Goal: Information Seeking & Learning: Learn about a topic

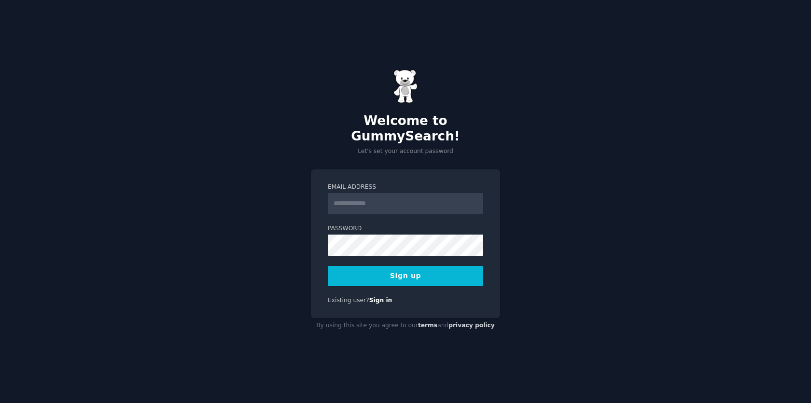
click at [352, 195] on input "Email Address" at bounding box center [405, 203] width 155 height 21
type input "**********"
click at [352, 197] on input "Email Address" at bounding box center [405, 203] width 155 height 21
type input "**********"
click at [377, 272] on button "Sign up" at bounding box center [405, 276] width 155 height 20
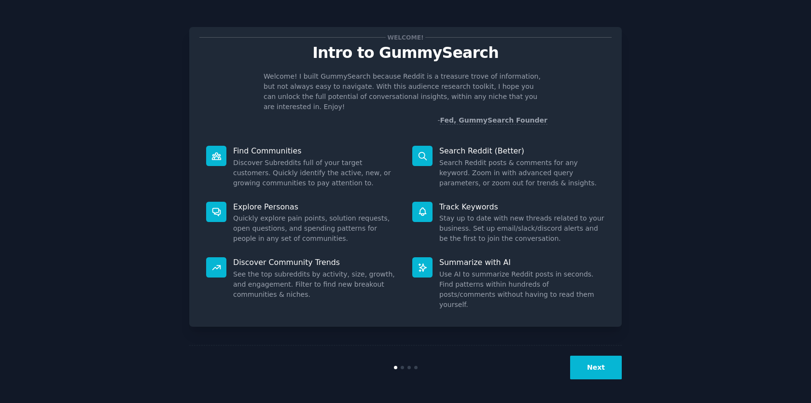
click at [580, 358] on button "Next" at bounding box center [596, 368] width 52 height 24
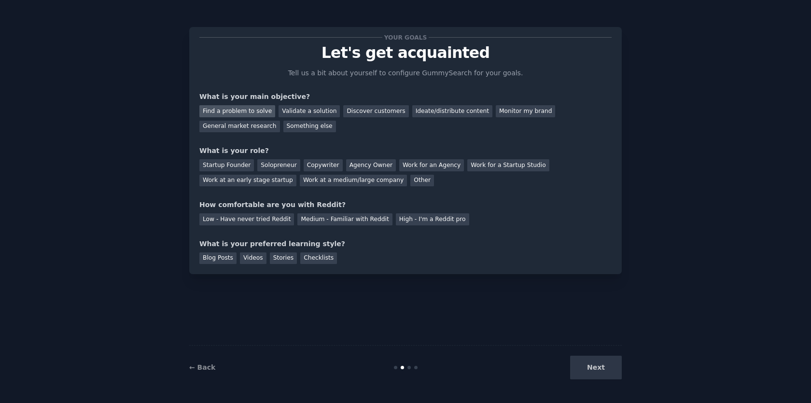
click at [258, 115] on div "Find a problem to solve" at bounding box center [237, 111] width 76 height 12
click at [362, 113] on div "Discover customers" at bounding box center [375, 111] width 65 height 12
click at [241, 114] on div "Find a problem to solve" at bounding box center [237, 111] width 76 height 12
click at [284, 170] on div "Solopreneur" at bounding box center [278, 165] width 42 height 12
click at [254, 220] on div "Low - Have never tried Reddit" at bounding box center [246, 219] width 95 height 12
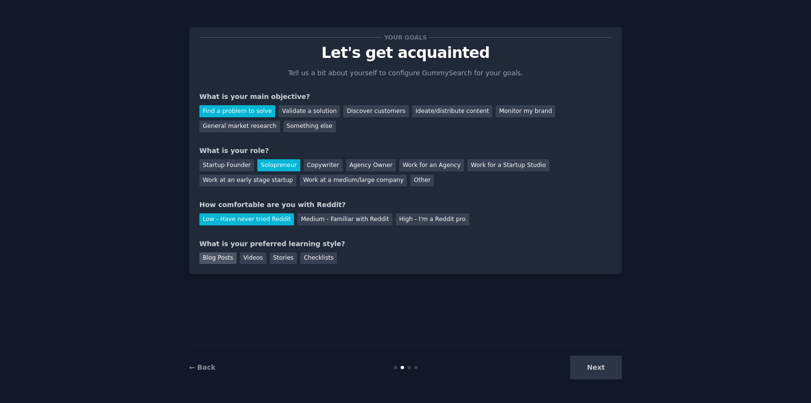
click at [224, 261] on div "Blog Posts" at bounding box center [217, 258] width 37 height 12
click at [610, 370] on button "Next" at bounding box center [596, 368] width 52 height 24
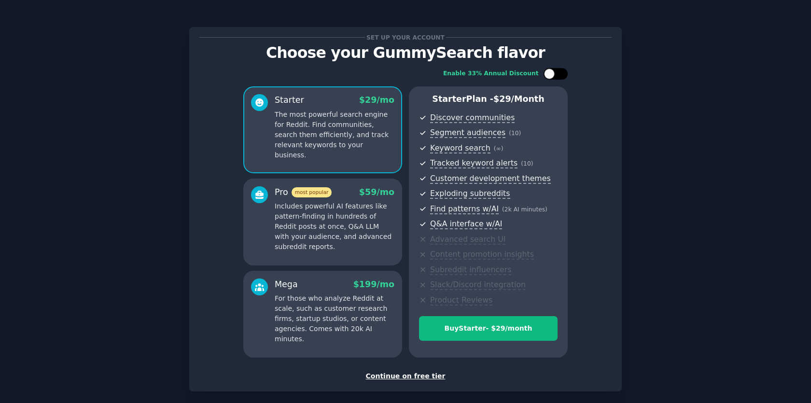
click at [552, 77] on div at bounding box center [555, 74] width 24 height 12
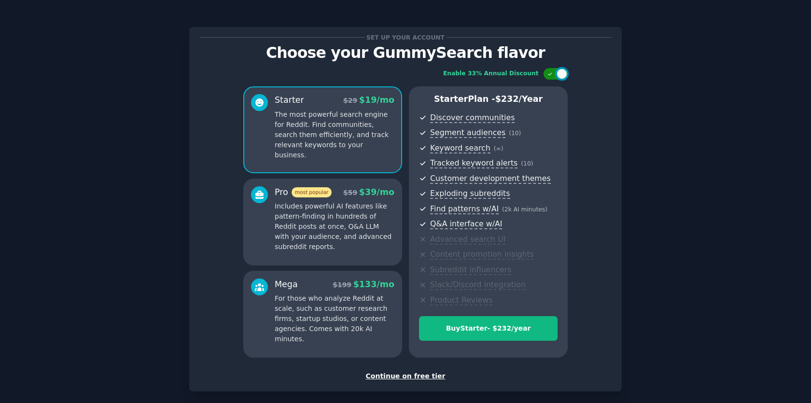
click at [552, 77] on div at bounding box center [555, 74] width 24 height 12
checkbox input "false"
click at [401, 378] on div "Continue on free tier" at bounding box center [405, 376] width 412 height 10
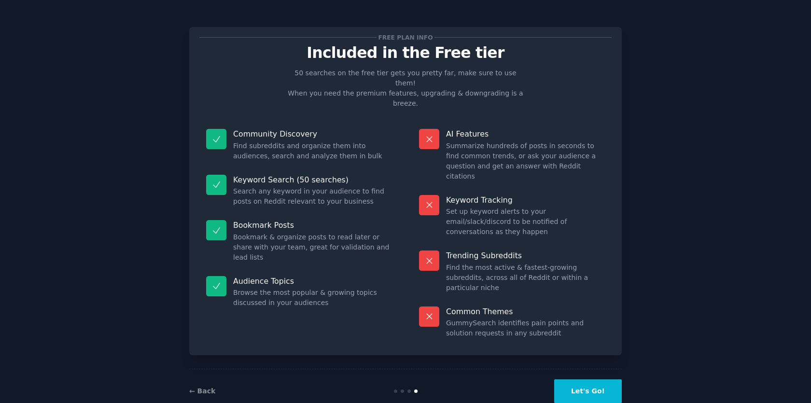
click at [569, 379] on button "Let's Go!" at bounding box center [588, 391] width 68 height 24
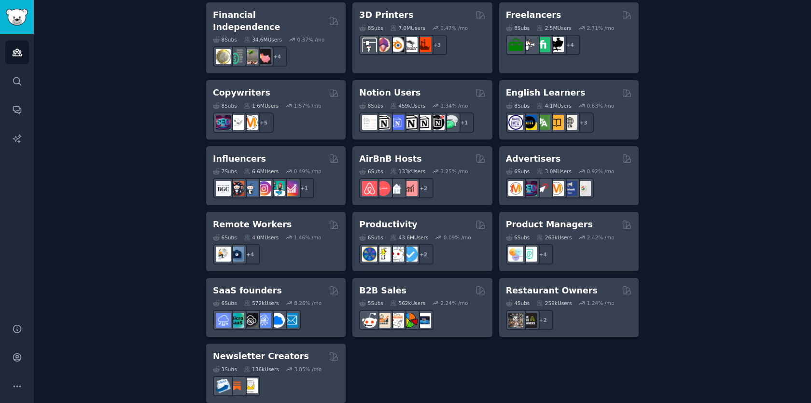
scroll to position [710, 0]
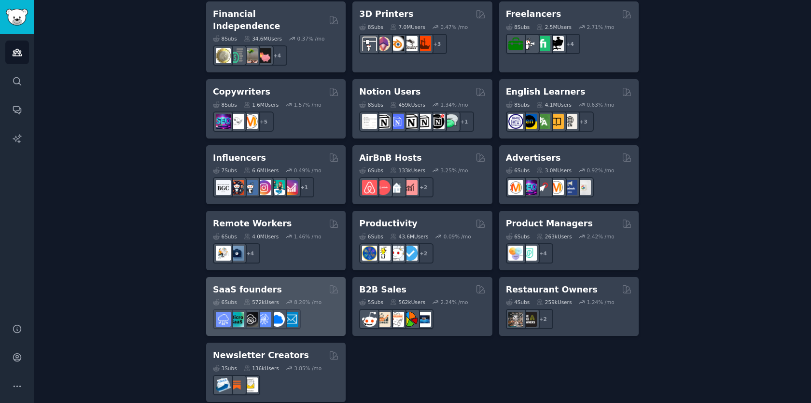
click at [253, 284] on h2 "SaaS founders" at bounding box center [247, 290] width 69 height 12
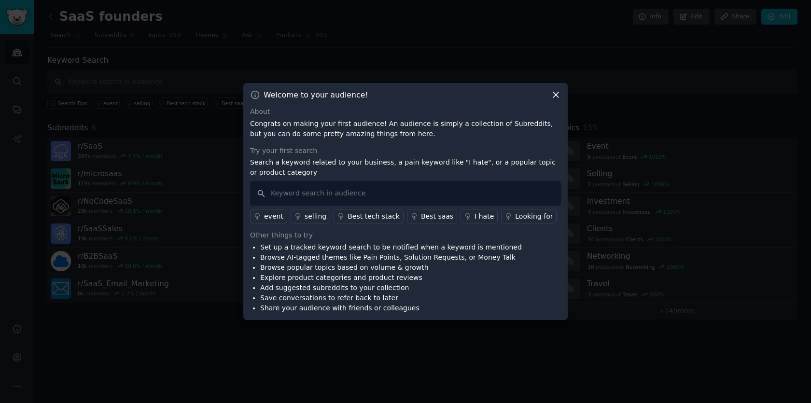
click at [282, 123] on p "Congrats on making your first audience! An audience is simply a collection of S…" at bounding box center [405, 129] width 311 height 20
click at [322, 123] on p "Congrats on making your first audience! An audience is simply a collection of S…" at bounding box center [405, 129] width 311 height 20
click at [321, 123] on p "Congrats on making your first audience! An audience is simply a collection of S…" at bounding box center [405, 129] width 311 height 20
click at [312, 125] on p "Congrats on making your first audience! An audience is simply a collection of S…" at bounding box center [405, 129] width 311 height 20
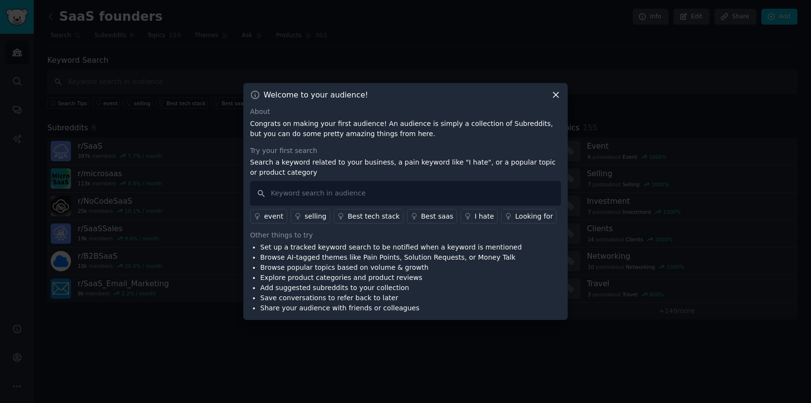
click at [301, 138] on div "About Congrats on making your first audience! An audience is simply a collectio…" at bounding box center [405, 210] width 311 height 207
click at [306, 134] on p "Congrats on making your first audience! An audience is simply a collection of S…" at bounding box center [405, 129] width 311 height 20
click at [325, 131] on p "Congrats on making your first audience! An audience is simply a collection of S…" at bounding box center [405, 129] width 311 height 20
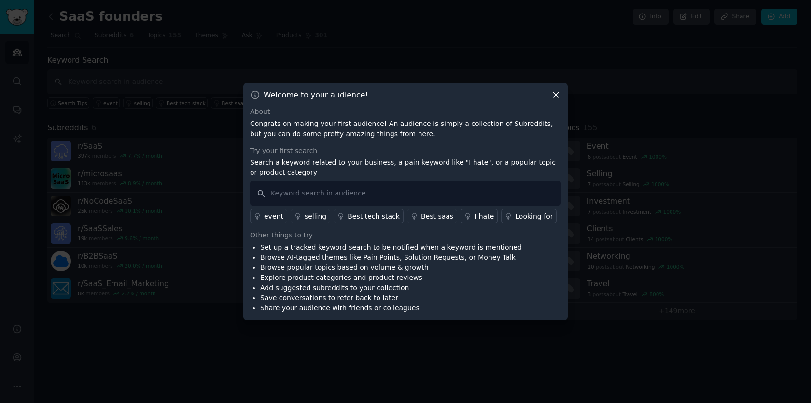
click at [325, 131] on p "Congrats on making your first audience! An audience is simply a collection of S…" at bounding box center [405, 129] width 311 height 20
click at [305, 138] on p "Congrats on making your first audience! An audience is simply a collection of S…" at bounding box center [405, 129] width 311 height 20
click at [344, 134] on p "Congrats on making your first audience! An audience is simply a collection of S…" at bounding box center [405, 129] width 311 height 20
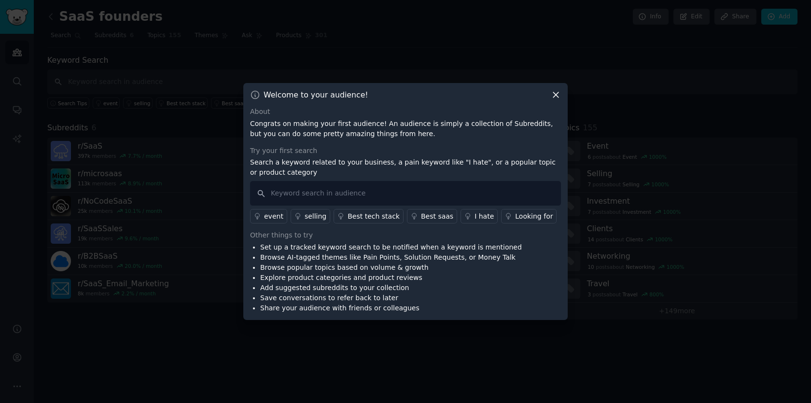
click at [323, 138] on p "Congrats on making your first audience! An audience is simply a collection of S…" at bounding box center [405, 129] width 311 height 20
click at [351, 134] on p "Congrats on making your first audience! An audience is simply a collection of S…" at bounding box center [405, 129] width 311 height 20
click at [323, 163] on p "Search a keyword related to your business, a pain keyword like "I hate", or a p…" at bounding box center [405, 167] width 311 height 20
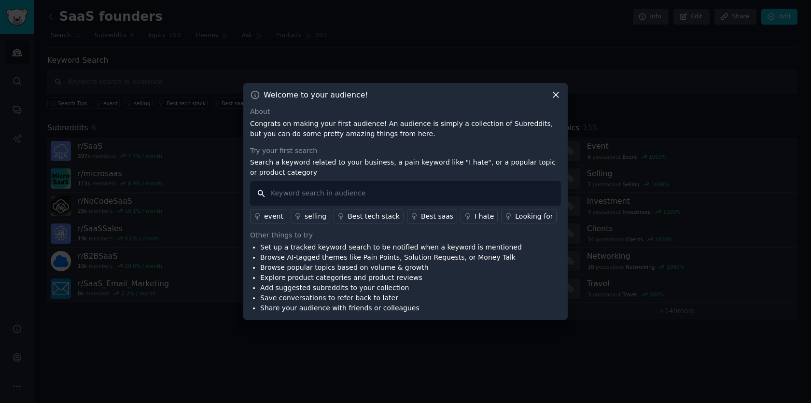
click at [326, 192] on input "text" at bounding box center [405, 193] width 311 height 25
type input "ides"
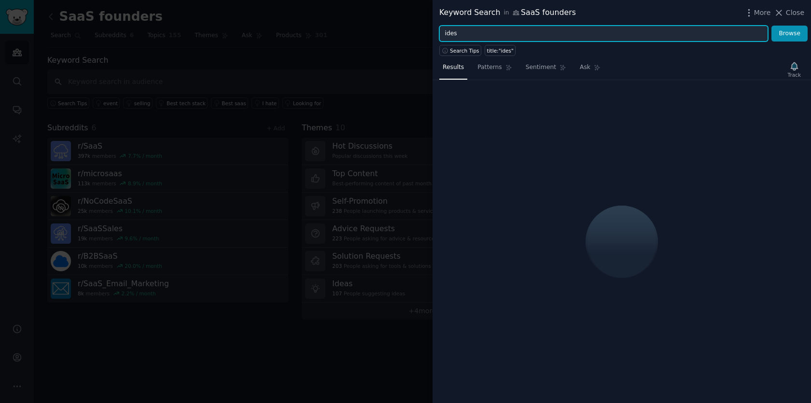
click at [482, 31] on input "ides" at bounding box center [603, 34] width 329 height 16
type input "idea"
click at [771, 26] on button "Browse" at bounding box center [789, 34] width 36 height 16
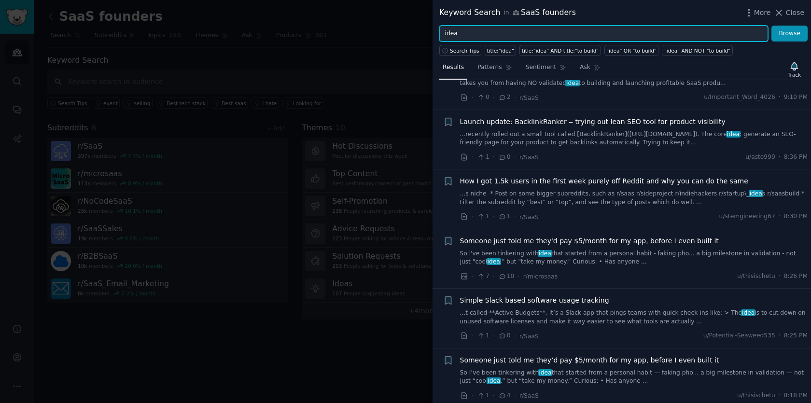
scroll to position [344, 0]
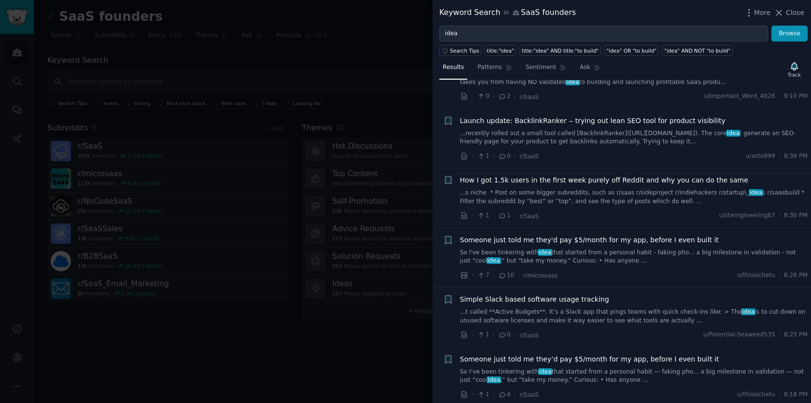
click at [516, 240] on span "Someone just told me they'd pay $5/month for my app, before I even built it" at bounding box center [589, 240] width 259 height 10
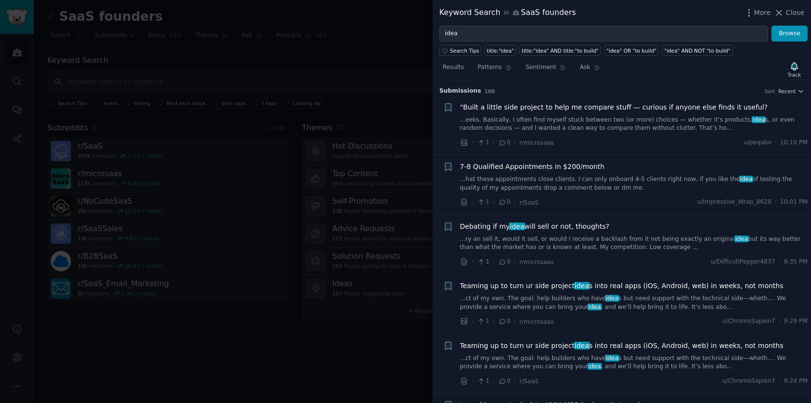
click at [565, 109] on span "“Built a little side project to help me compare stuff — curious if anyone else …" at bounding box center [614, 107] width 308 height 10
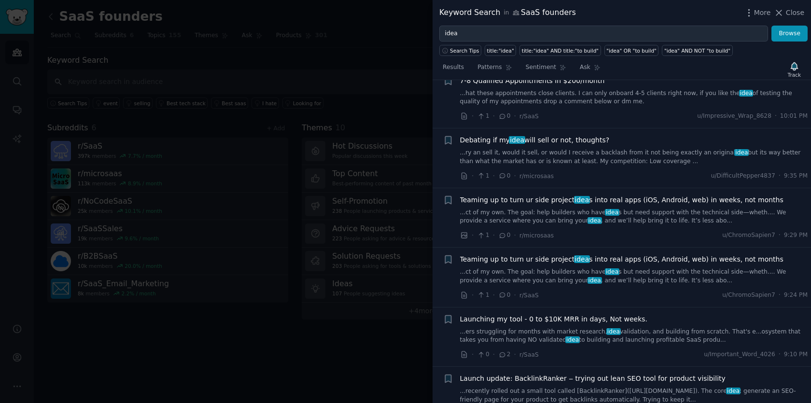
scroll to position [774, 0]
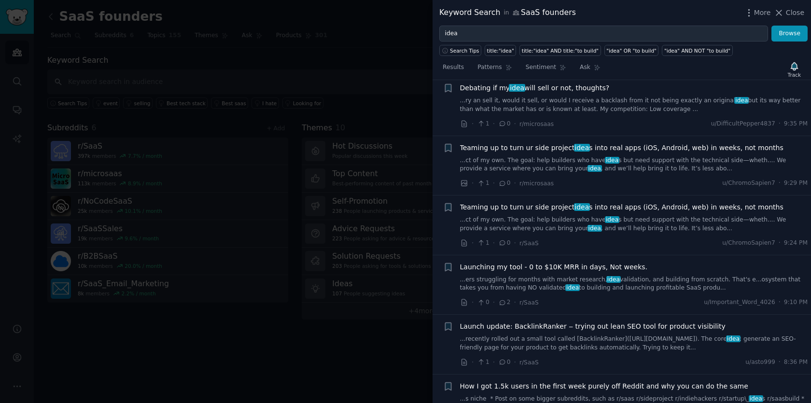
click at [303, 350] on div at bounding box center [405, 201] width 811 height 403
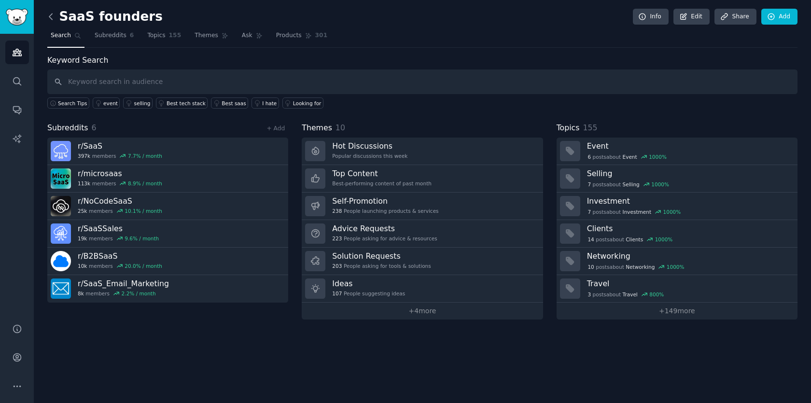
click at [52, 20] on icon at bounding box center [51, 17] width 10 height 10
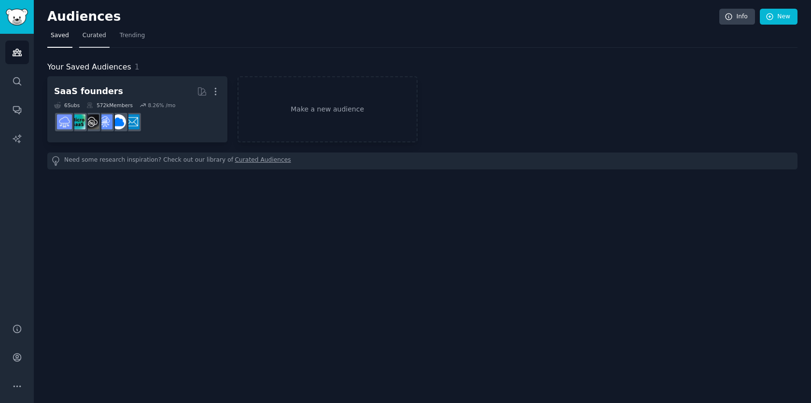
click at [85, 40] on link "Curated" at bounding box center [94, 38] width 30 height 20
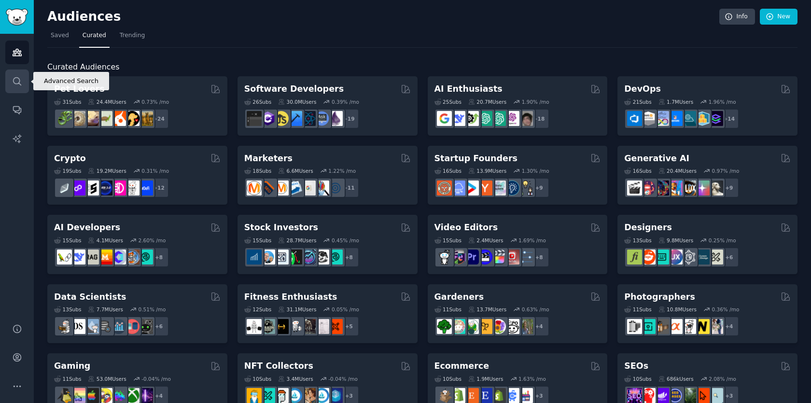
click at [21, 85] on icon "Sidebar" at bounding box center [17, 81] width 10 height 10
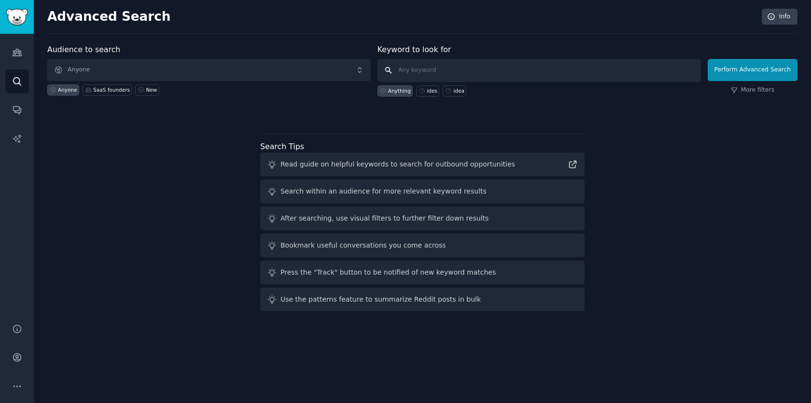
click at [445, 69] on input "text" at bounding box center [538, 70] width 323 height 23
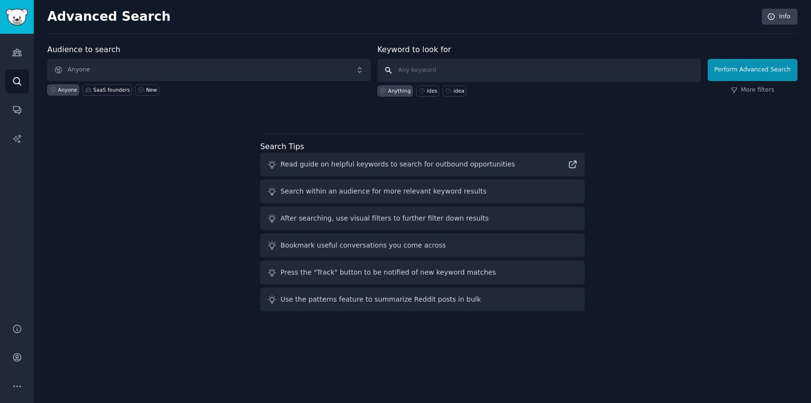
click at [445, 69] on input "text" at bounding box center [538, 70] width 323 height 23
paste input "SideProject"
type input "SideProject"
click at [752, 70] on button "Perform Advanced Search" at bounding box center [752, 70] width 90 height 22
click at [30, 49] on div "Audiences Search Conversations AI Reports" at bounding box center [17, 173] width 34 height 278
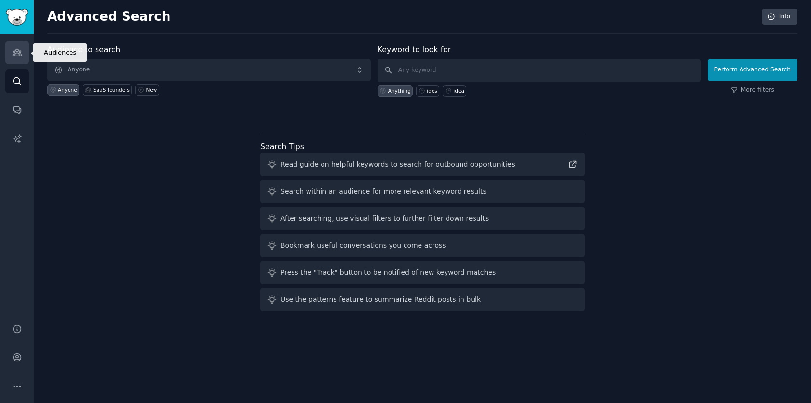
click at [16, 57] on icon "Sidebar" at bounding box center [17, 52] width 10 height 10
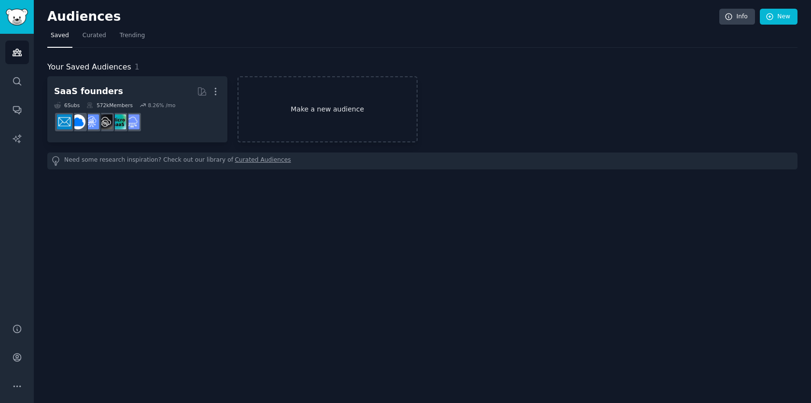
click at [293, 111] on link "Make a new audience" at bounding box center [327, 109] width 180 height 66
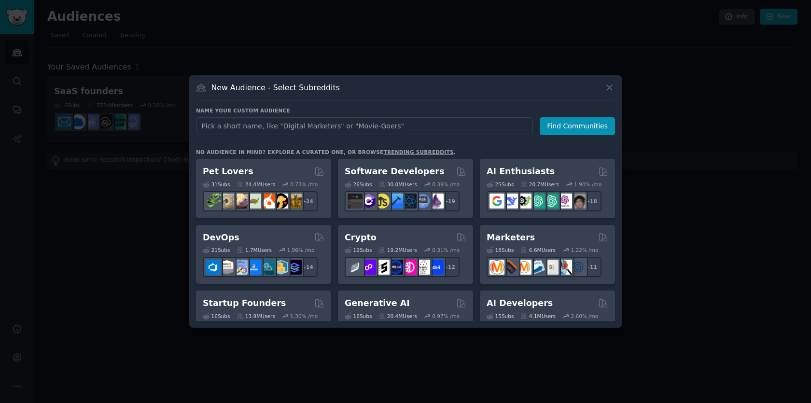
type input "SideProject"
click button "Find Communities" at bounding box center [576, 126] width 75 height 18
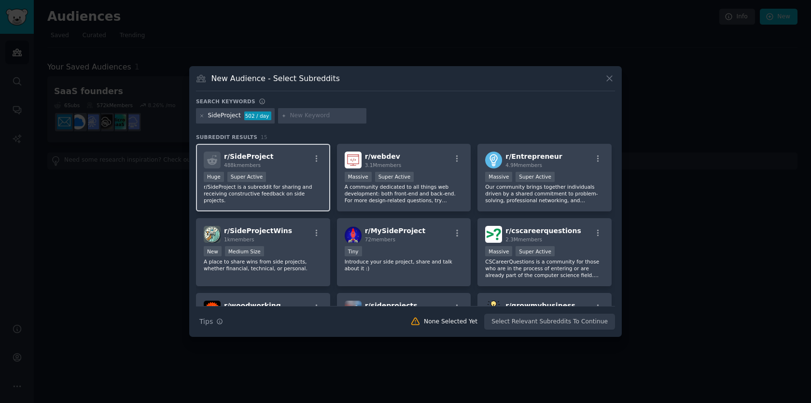
click at [261, 152] on h2 "r/ SideProject 488k members" at bounding box center [249, 160] width 50 height 17
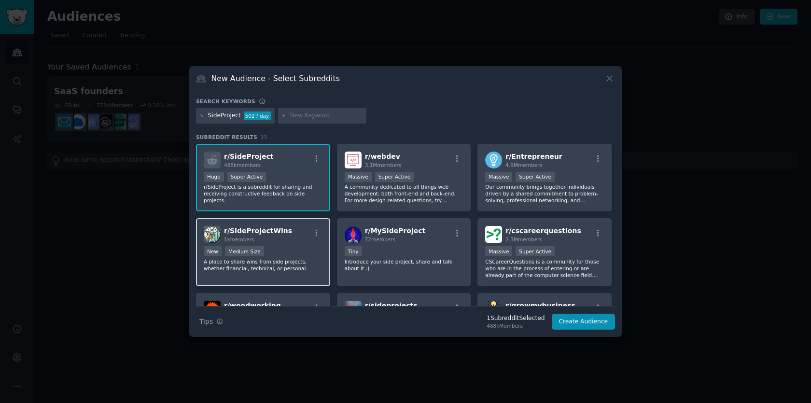
click at [322, 249] on div "r/ SideProjectWins 1k members New Medium Size A place to share wins from side p…" at bounding box center [263, 252] width 134 height 68
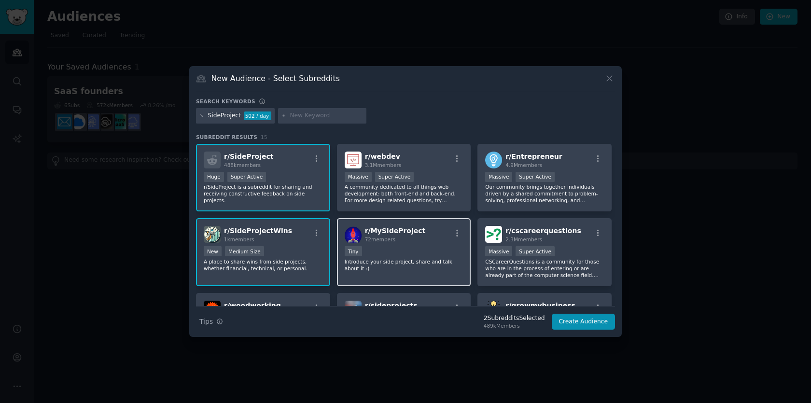
click at [393, 253] on div "< 100 members Tiny" at bounding box center [403, 252] width 119 height 12
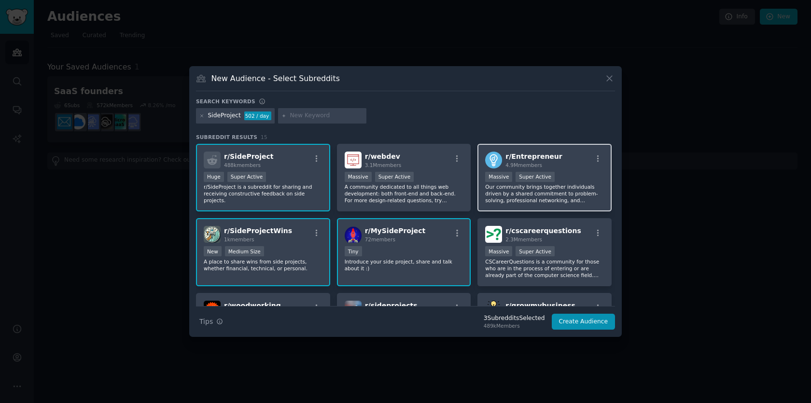
click at [534, 167] on div "4.9M members" at bounding box center [533, 165] width 56 height 7
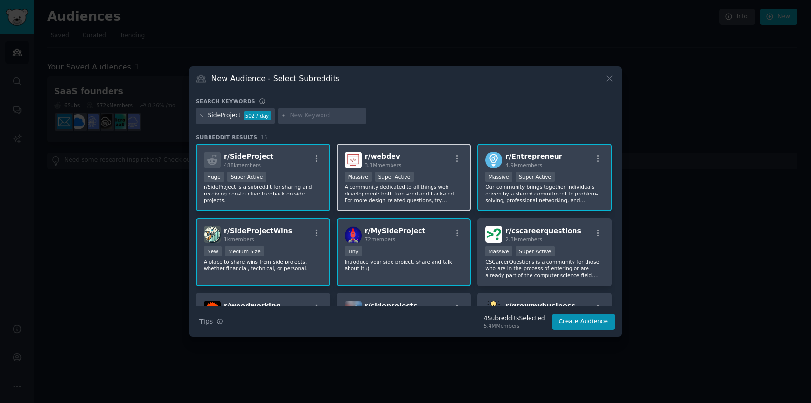
click at [438, 205] on div "r/ webdev 3.1M members Massive Super Active A community dedicated to all things…" at bounding box center [404, 178] width 134 height 68
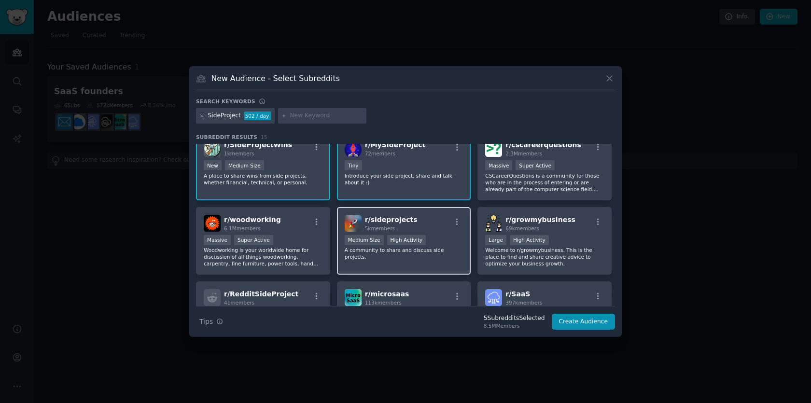
click at [440, 248] on p "A community to share and discuss side projects." at bounding box center [403, 254] width 119 height 14
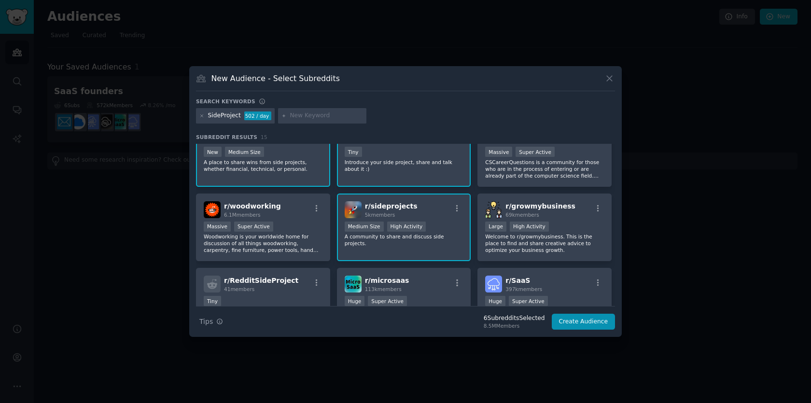
scroll to position [103, 0]
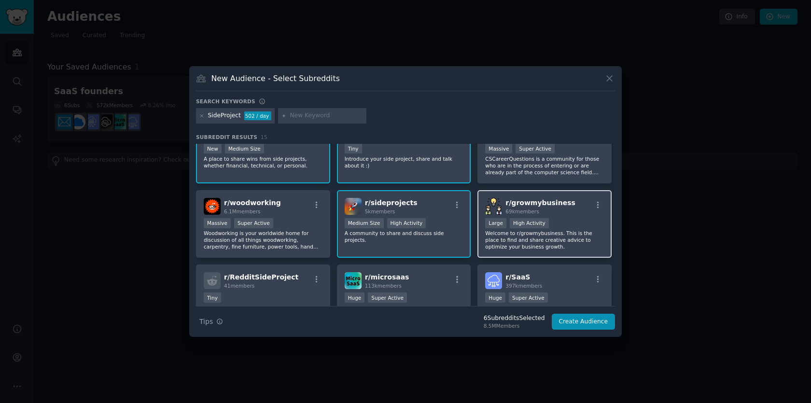
click at [504, 240] on p "Welcome to r/growmybusiness. This is the place to find and share creative advic…" at bounding box center [544, 240] width 119 height 20
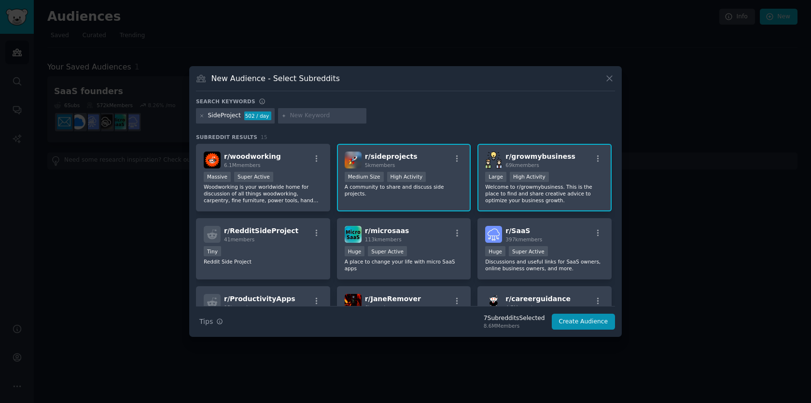
scroll to position [152, 0]
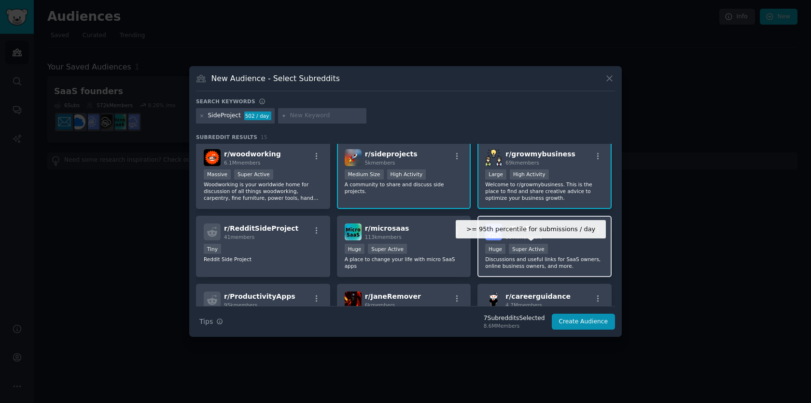
click at [537, 245] on div "Super Active" at bounding box center [528, 249] width 39 height 10
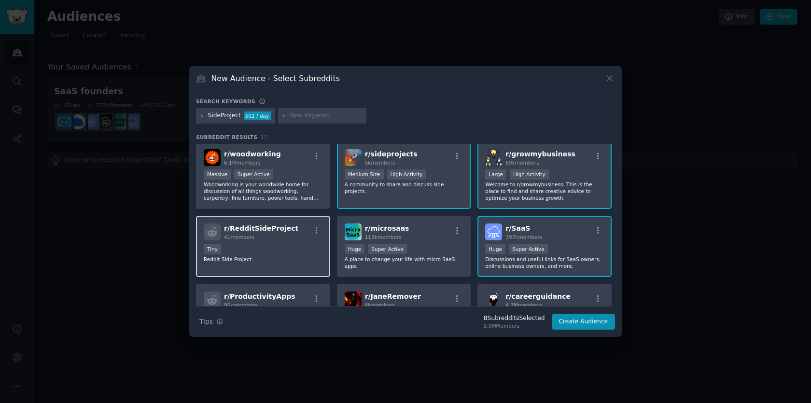
click at [258, 258] on p "Reddit Side Project" at bounding box center [263, 259] width 119 height 7
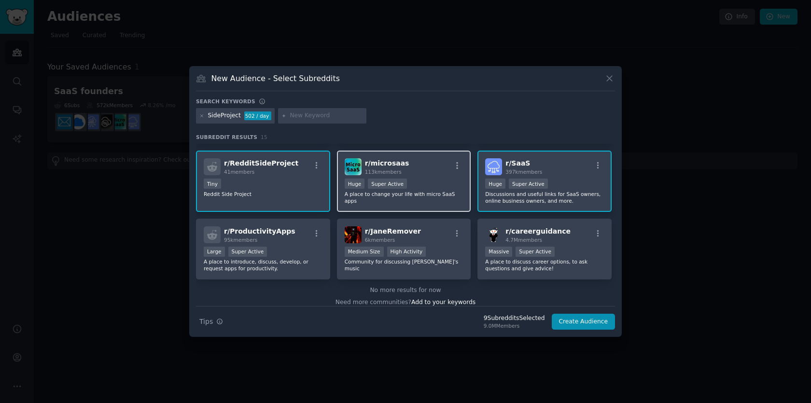
scroll to position [224, 0]
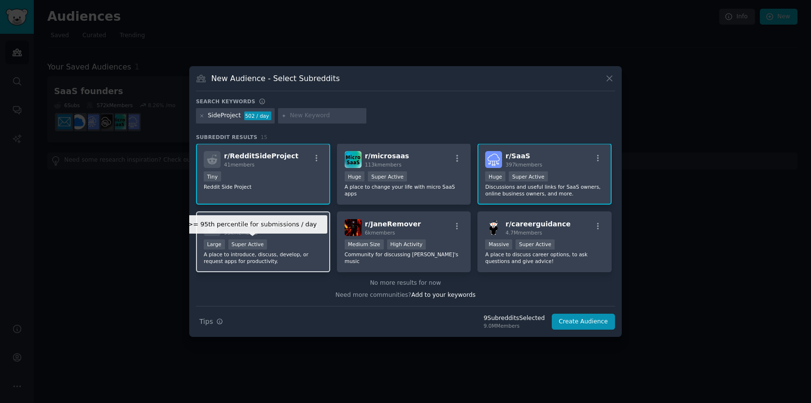
click at [247, 246] on div "Super Active" at bounding box center [247, 244] width 39 height 10
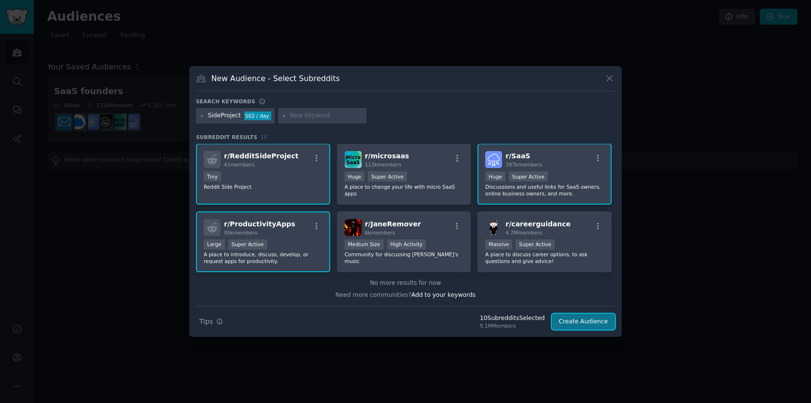
click at [579, 317] on button "Create Audience" at bounding box center [583, 322] width 64 height 16
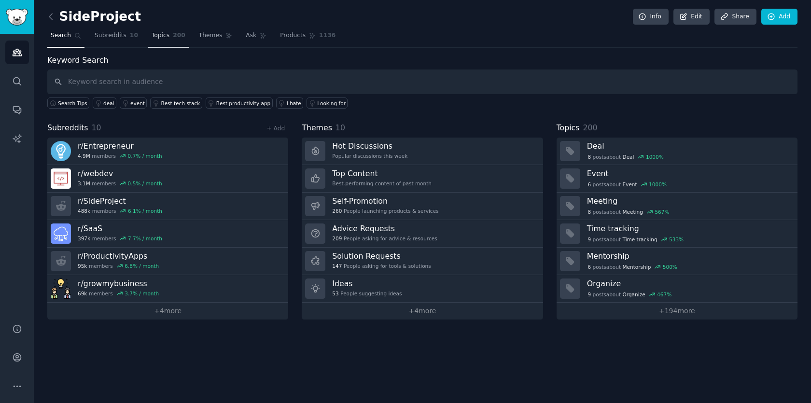
click at [166, 33] on span "Topics" at bounding box center [161, 35] width 18 height 9
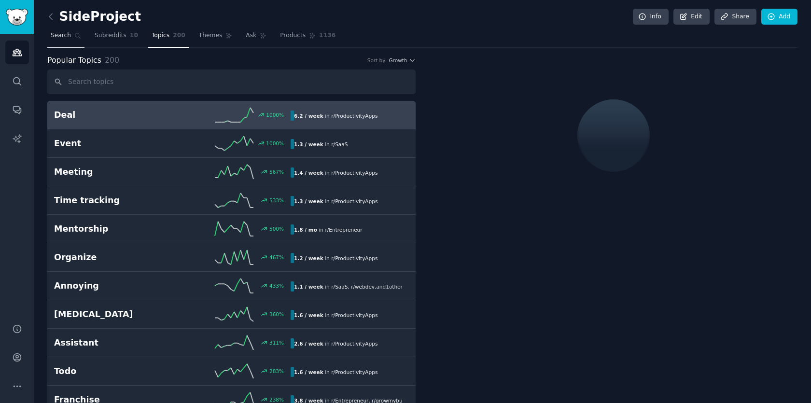
click at [68, 42] on link "Search" at bounding box center [65, 38] width 37 height 20
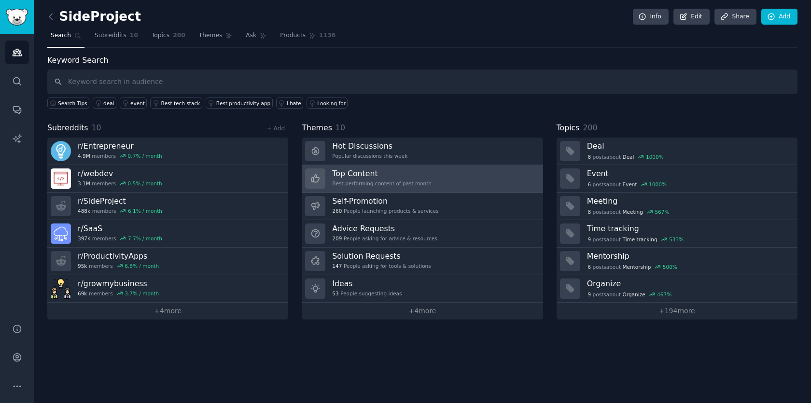
click at [404, 180] on div "Best-performing content of past month" at bounding box center [381, 183] width 99 height 7
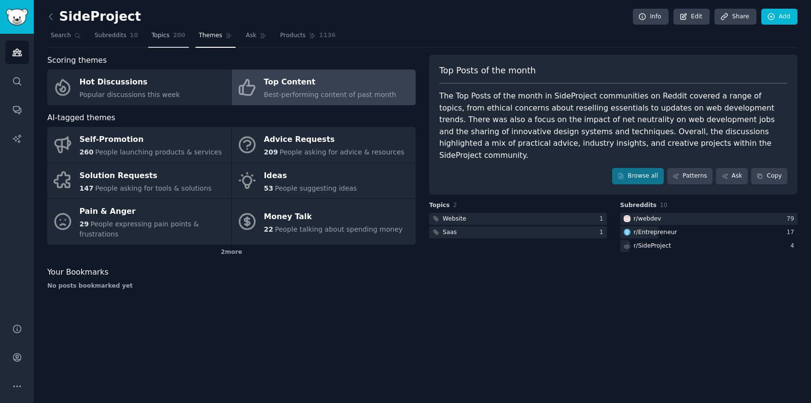
click at [168, 41] on link "Topics 200" at bounding box center [168, 38] width 41 height 20
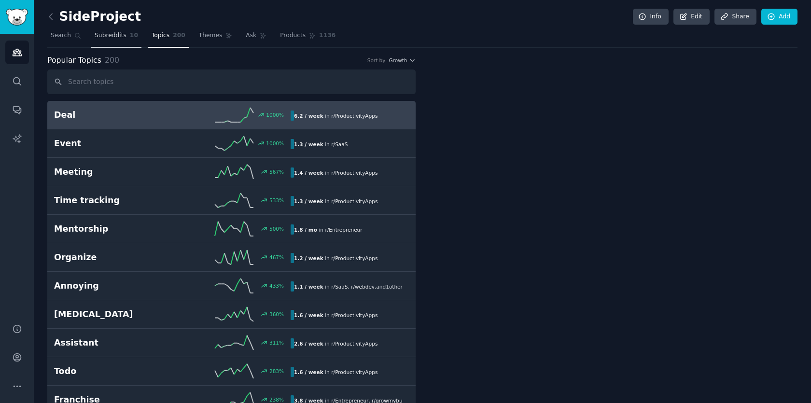
click at [110, 40] on link "Subreddits 10" at bounding box center [116, 38] width 50 height 20
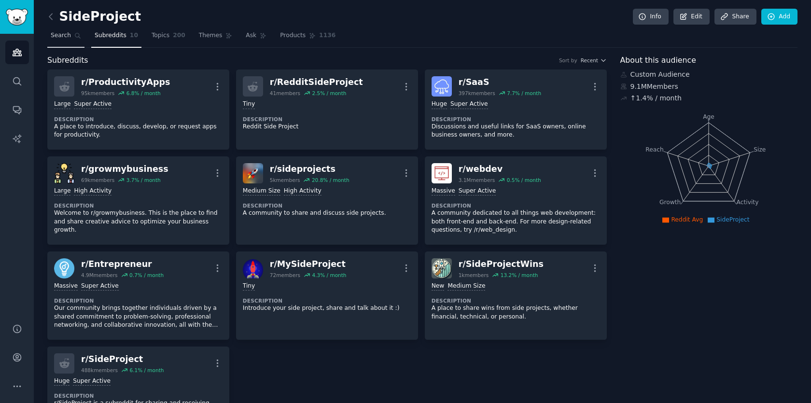
click at [69, 39] on span "Search" at bounding box center [61, 35] width 20 height 9
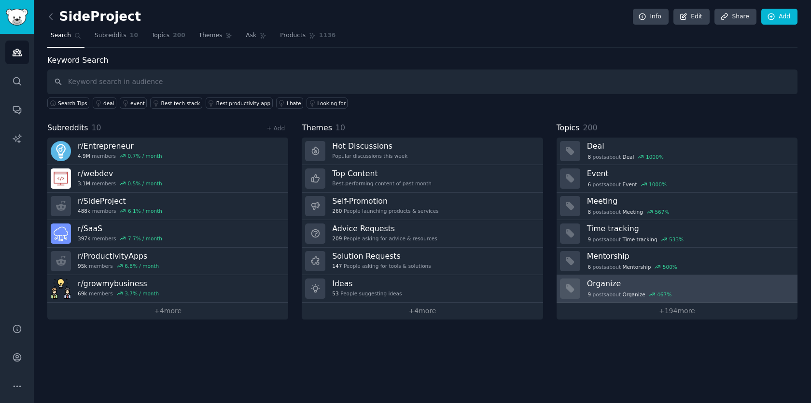
click at [577, 289] on div at bounding box center [570, 288] width 20 height 20
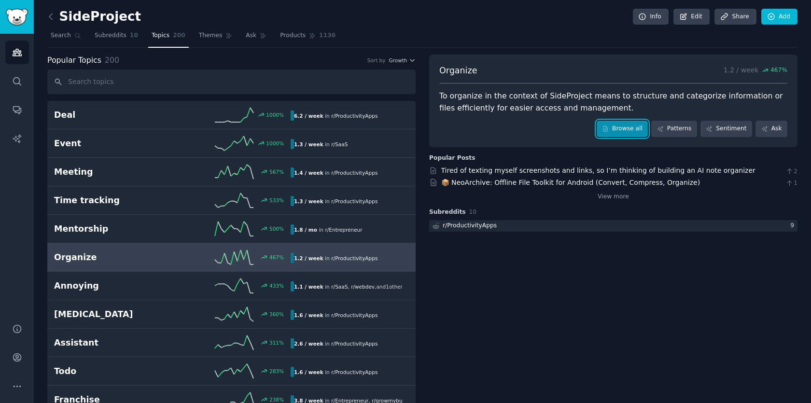
click at [599, 132] on link "Browse all" at bounding box center [622, 129] width 52 height 16
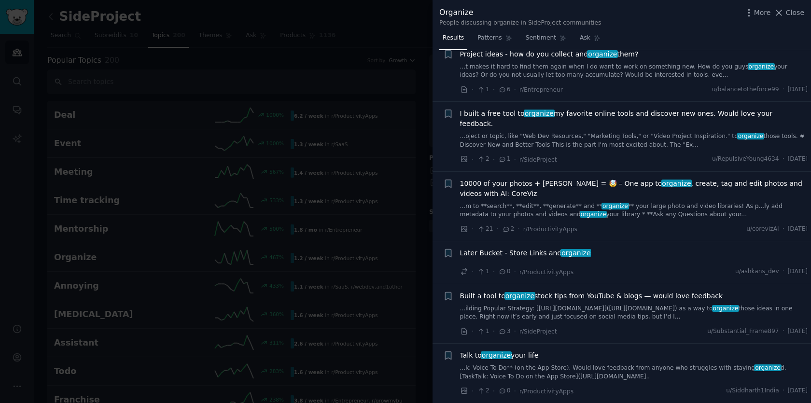
scroll to position [437, 0]
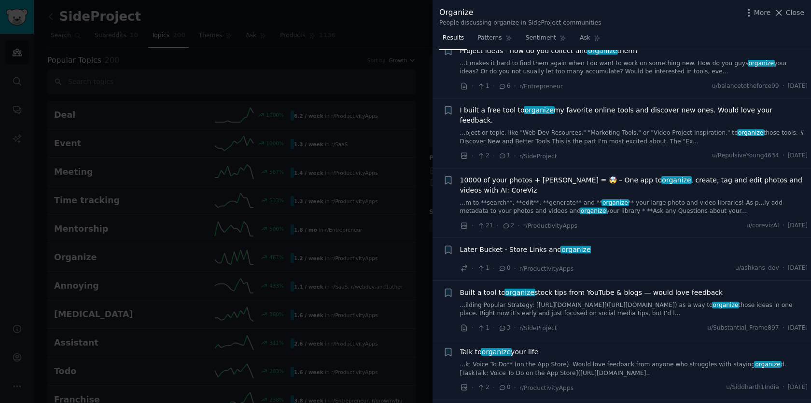
click at [346, 228] on div at bounding box center [405, 201] width 811 height 403
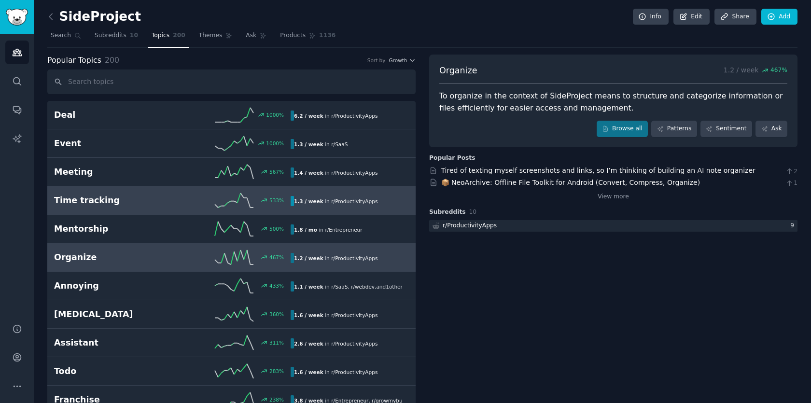
click at [89, 201] on h2 "Time tracking" at bounding box center [113, 200] width 118 height 12
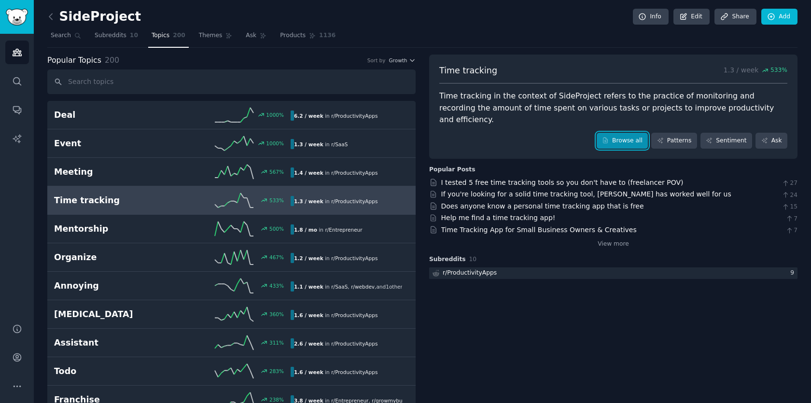
click at [622, 133] on link "Browse all" at bounding box center [622, 141] width 52 height 16
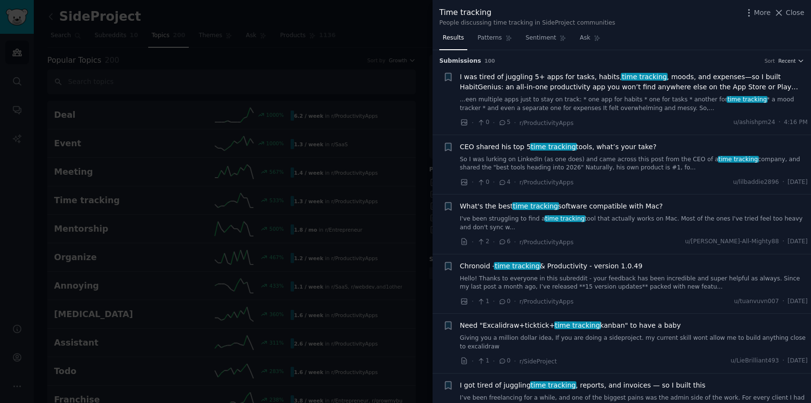
click at [524, 149] on span "CEO shared his top 5 time tracking tools, what’s your take?" at bounding box center [558, 147] width 196 height 10
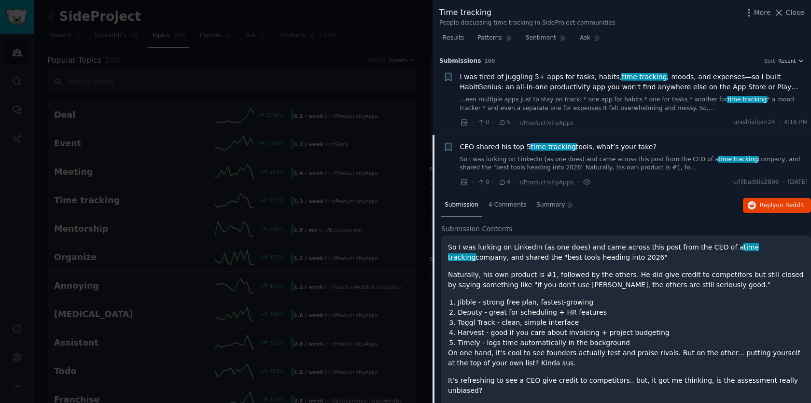
click at [538, 85] on span "I was tired of juggling 5+ apps for tasks, habits, time tracking , moods, and e…" at bounding box center [634, 82] width 348 height 20
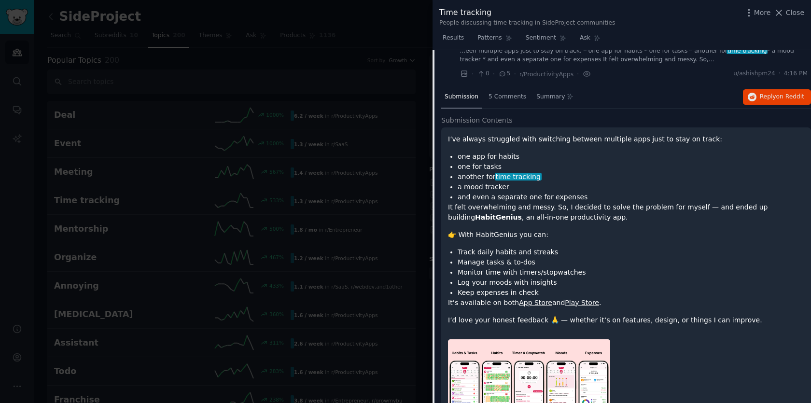
scroll to position [48, 0]
click at [275, 71] on div at bounding box center [405, 201] width 811 height 403
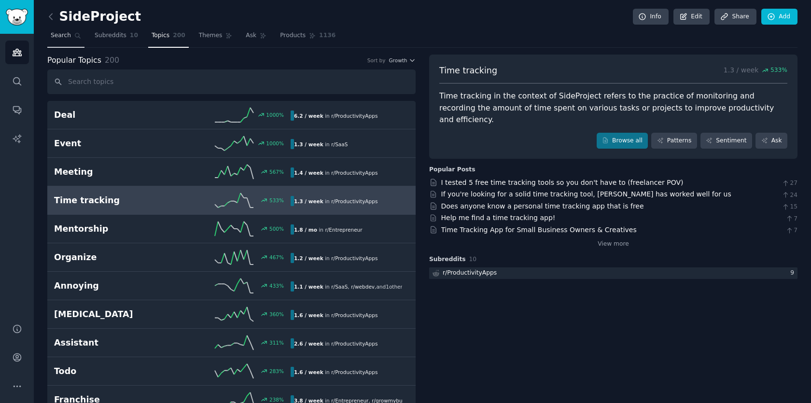
click at [59, 37] on span "Search" at bounding box center [61, 35] width 20 height 9
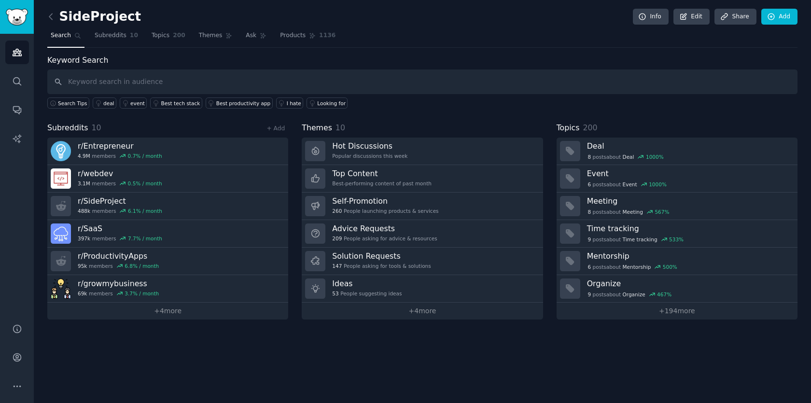
click at [228, 77] on input "text" at bounding box center [422, 81] width 750 height 25
